Goal: Complete application form

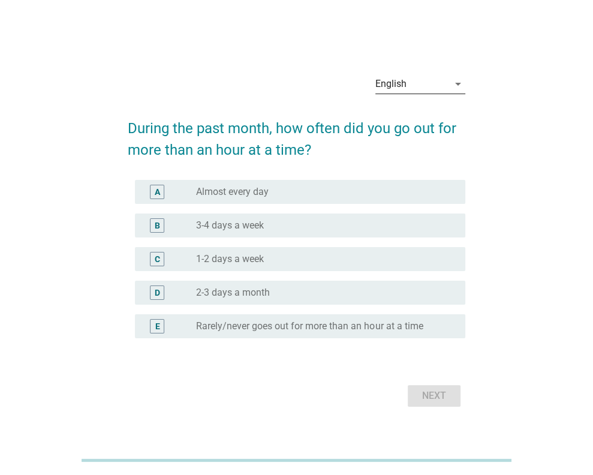
click at [420, 91] on div "English" at bounding box center [412, 83] width 73 height 19
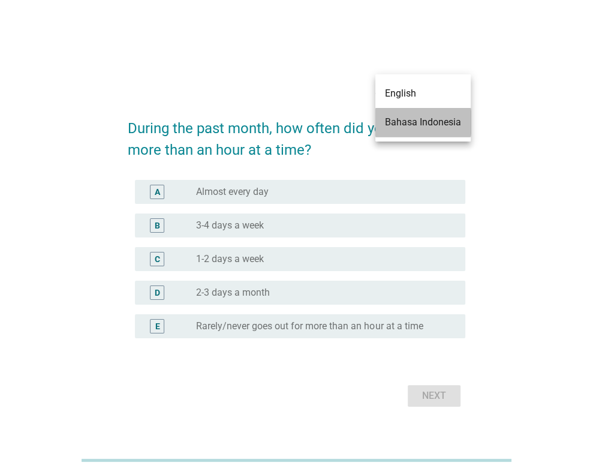
click at [427, 124] on div "Bahasa Indonesia" at bounding box center [423, 122] width 76 height 14
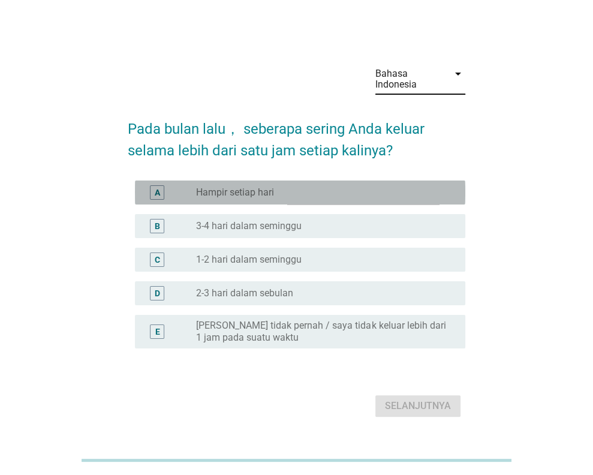
click at [232, 194] on label "Hampir setiap hari" at bounding box center [235, 193] width 78 height 12
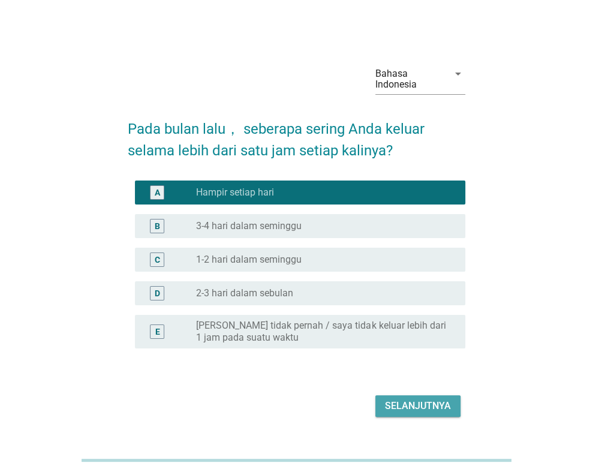
click at [406, 407] on div "Selanjutnya" at bounding box center [418, 406] width 66 height 14
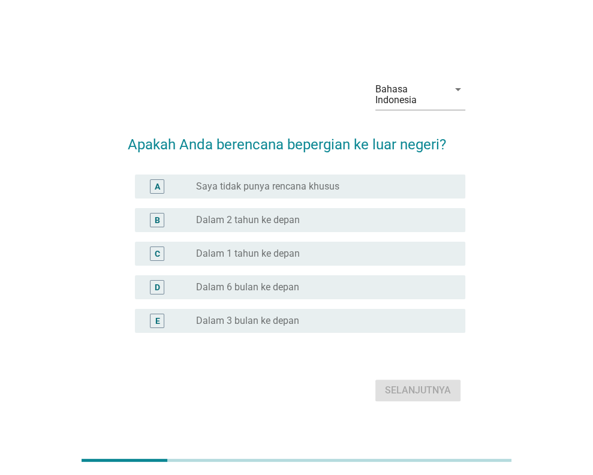
click at [246, 221] on label "Dalam 2 tahun ke depan" at bounding box center [248, 220] width 104 height 12
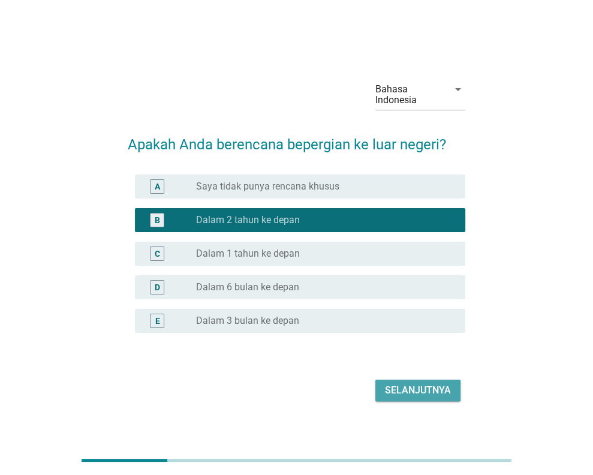
click at [421, 394] on div "Selanjutnya" at bounding box center [418, 390] width 66 height 14
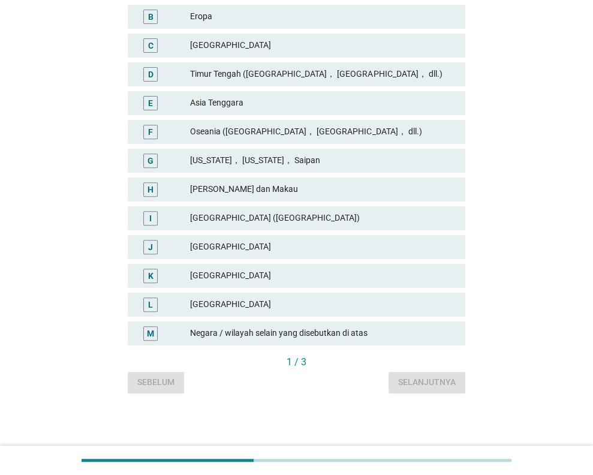
scroll to position [251, 0]
click at [284, 299] on div "[GEOGRAPHIC_DATA]" at bounding box center [323, 304] width 266 height 14
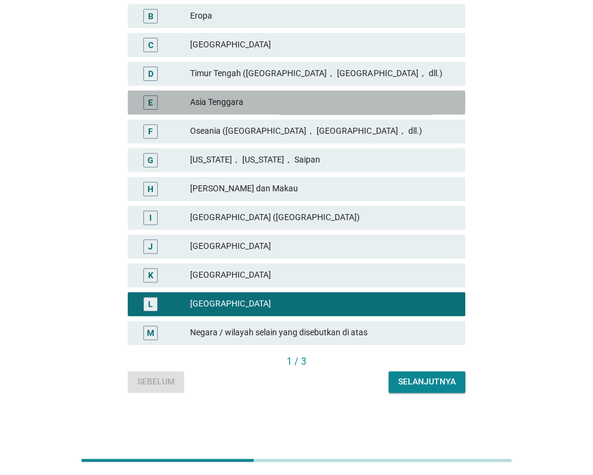
click at [267, 95] on div "Asia Tenggara" at bounding box center [323, 102] width 266 height 14
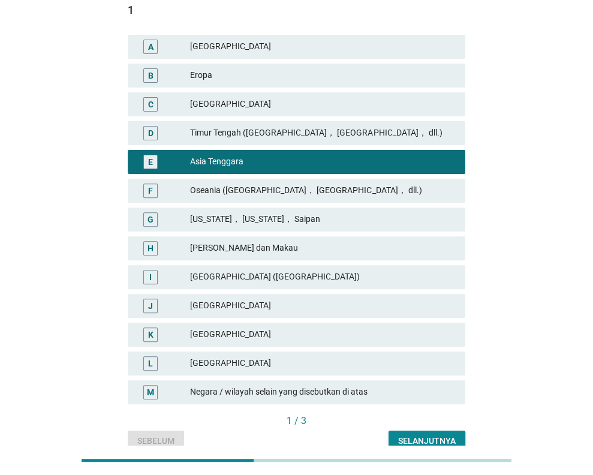
scroll to position [191, 0]
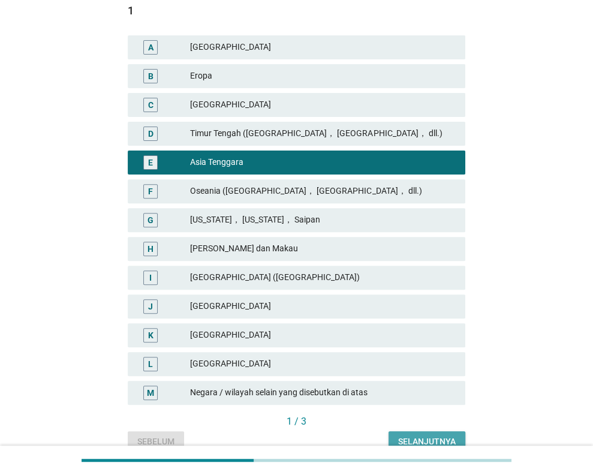
click at [419, 439] on div "Selanjutnya" at bounding box center [427, 442] width 58 height 13
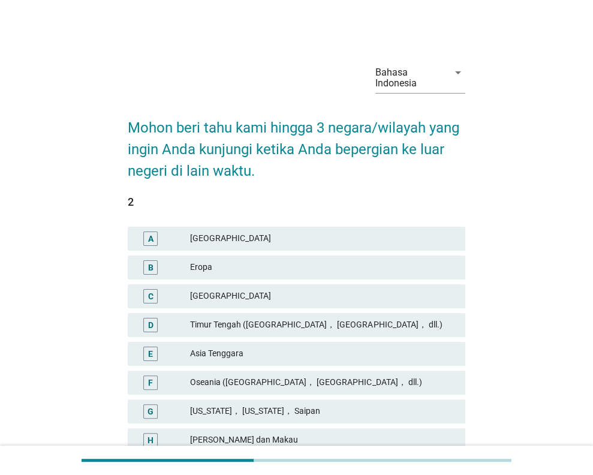
scroll to position [251, 0]
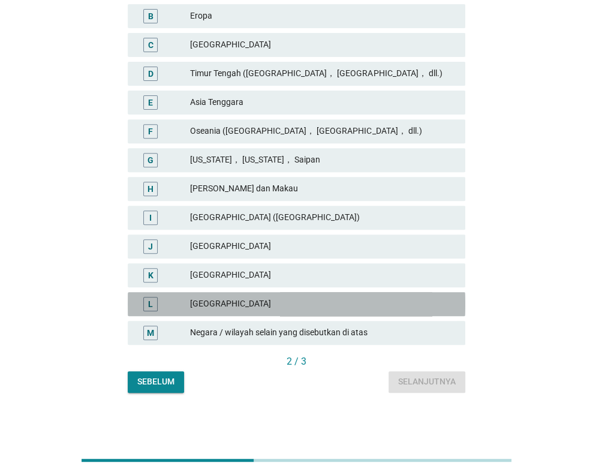
click at [263, 299] on div "[GEOGRAPHIC_DATA]" at bounding box center [323, 304] width 266 height 14
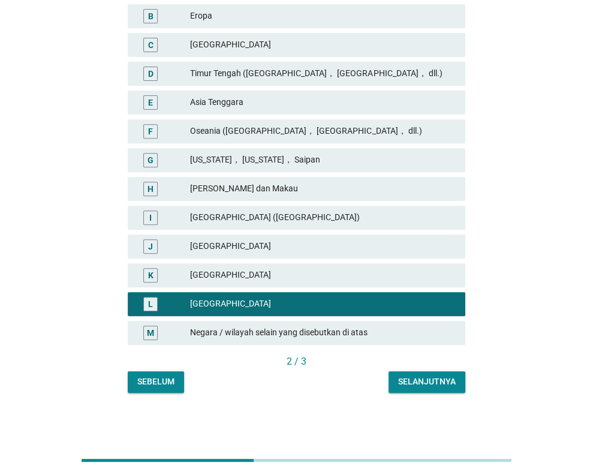
click at [418, 380] on div "Selanjutnya" at bounding box center [427, 382] width 58 height 13
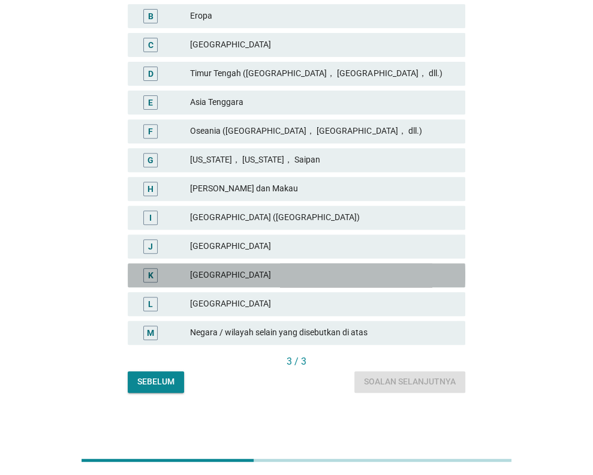
click at [281, 273] on div "[GEOGRAPHIC_DATA]" at bounding box center [323, 275] width 266 height 14
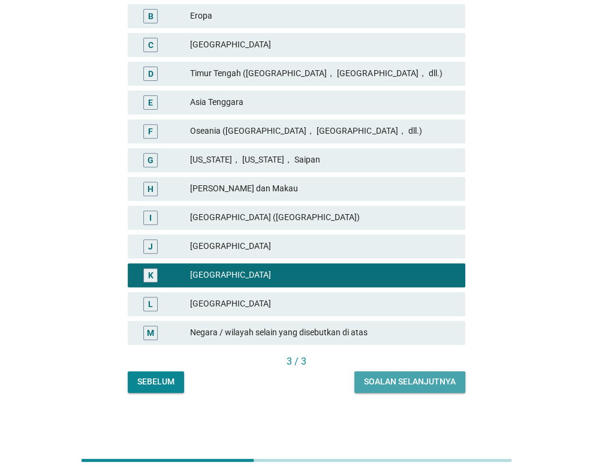
click at [381, 379] on div "Soalan selanjutnya" at bounding box center [410, 382] width 92 height 13
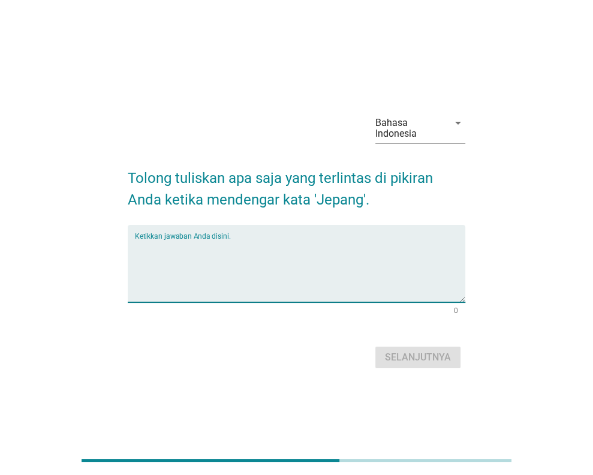
click at [238, 266] on textarea "Ketikkan jawaban Anda disini." at bounding box center [300, 270] width 331 height 63
type textarea "tradisinya bagus"
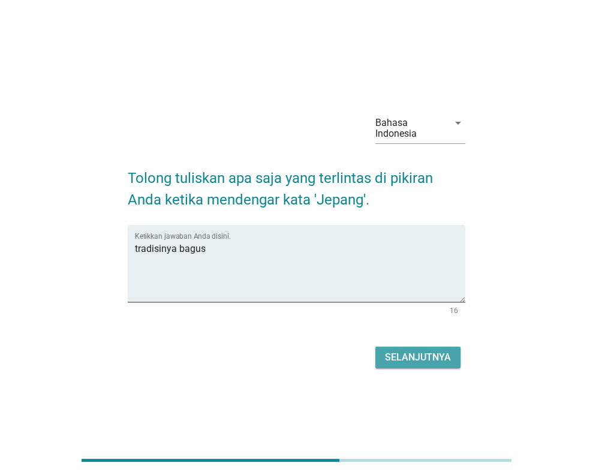
click at [427, 358] on div "Selanjutnya" at bounding box center [418, 357] width 66 height 14
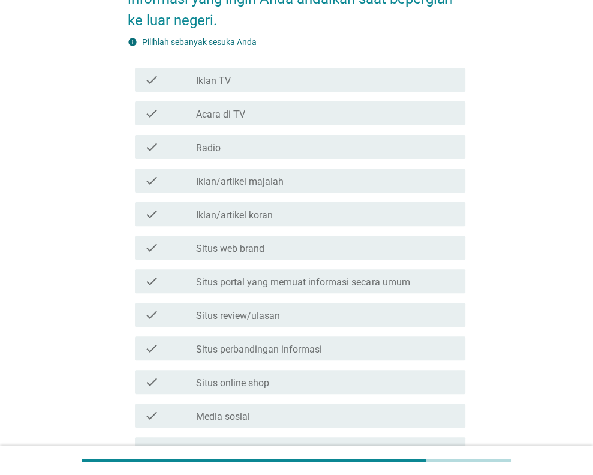
scroll to position [180, 0]
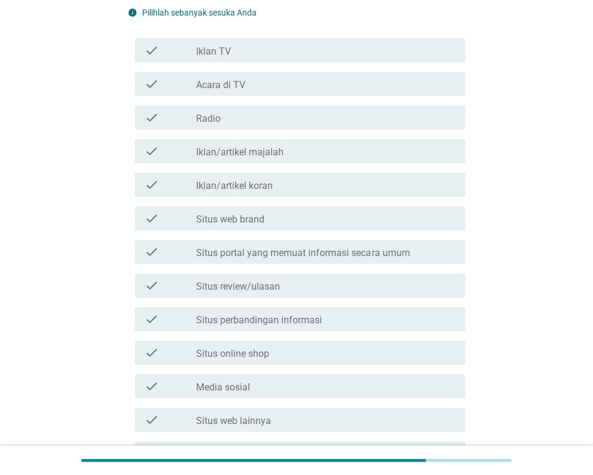
click at [307, 375] on div "check check_box_outline_blank Media sosial" at bounding box center [300, 386] width 331 height 24
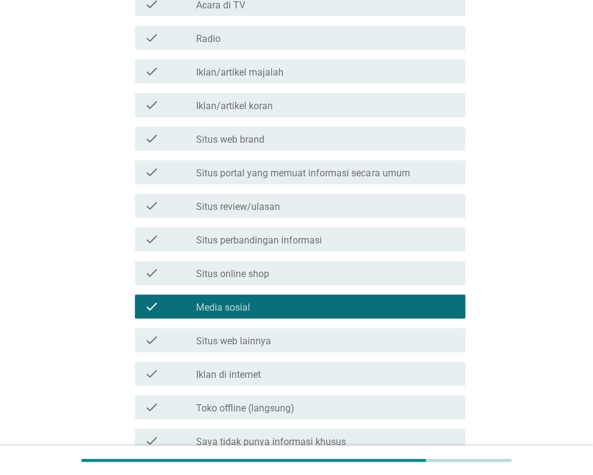
scroll to position [240, 0]
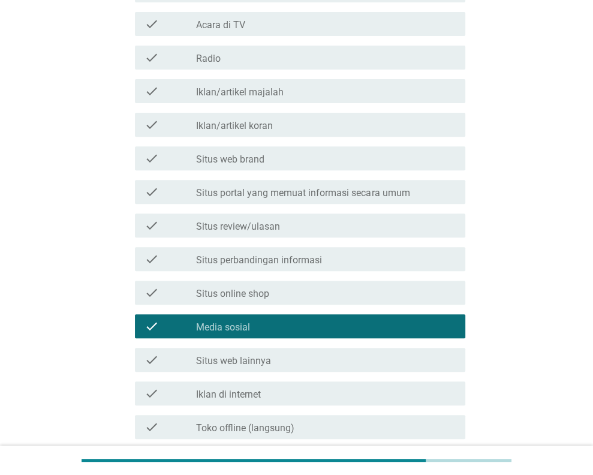
click at [322, 224] on div "check_box_outline_blank Situs review/ulasan" at bounding box center [326, 225] width 260 height 14
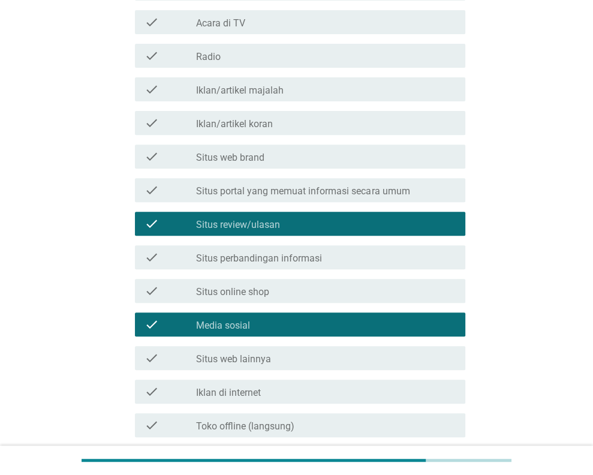
scroll to position [180, 0]
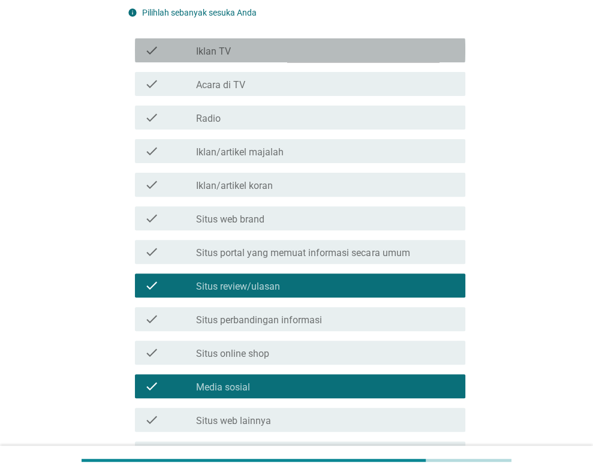
click at [366, 52] on div "check_box_outline_blank Iklan TV" at bounding box center [326, 50] width 260 height 14
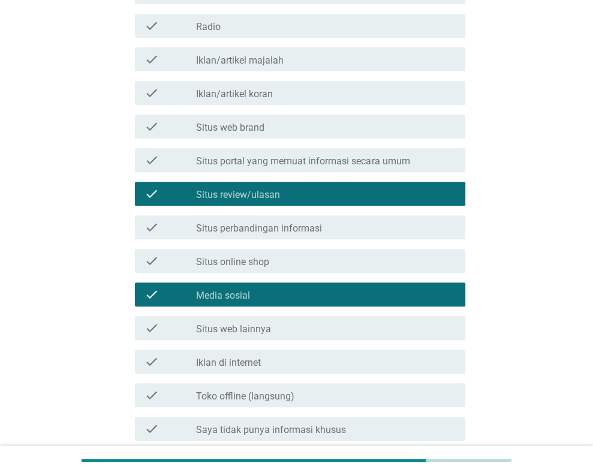
scroll to position [377, 0]
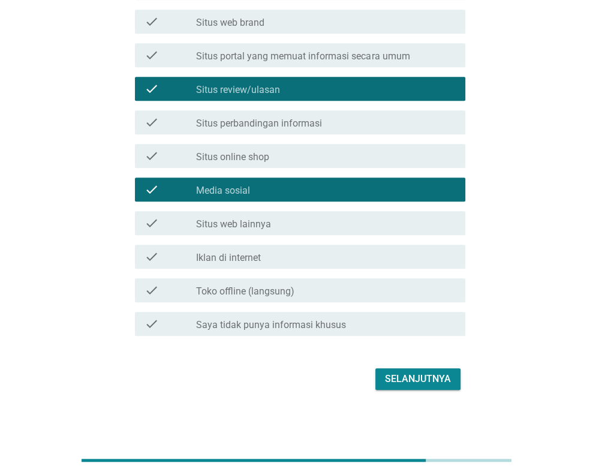
click at [419, 374] on div "Selanjutnya" at bounding box center [418, 379] width 66 height 14
